Goal: Information Seeking & Learning: Find specific page/section

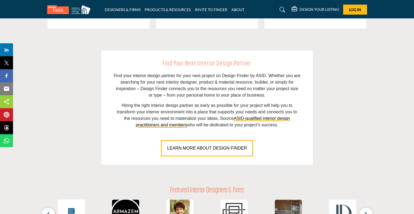
scroll to position [217, 0]
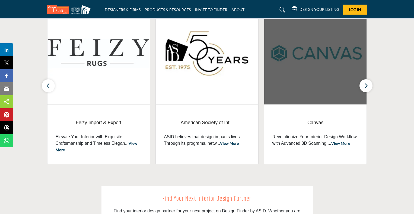
click at [303, 98] on img at bounding box center [315, 53] width 102 height 102
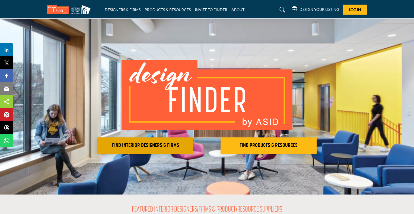
click at [174, 149] on button "FIND INTERIOR DESIGNERS & FIRMS" at bounding box center [145, 146] width 96 height 16
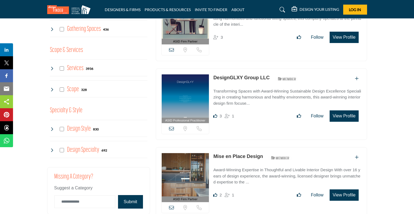
scroll to position [434, 0]
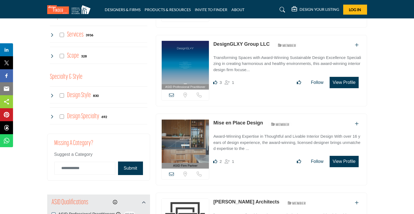
click at [228, 122] on link "Mise en Place Design" at bounding box center [238, 122] width 50 height 5
click at [230, 120] on link "Mise en Place Design" at bounding box center [238, 122] width 50 height 5
